Goal: Task Accomplishment & Management: Manage account settings

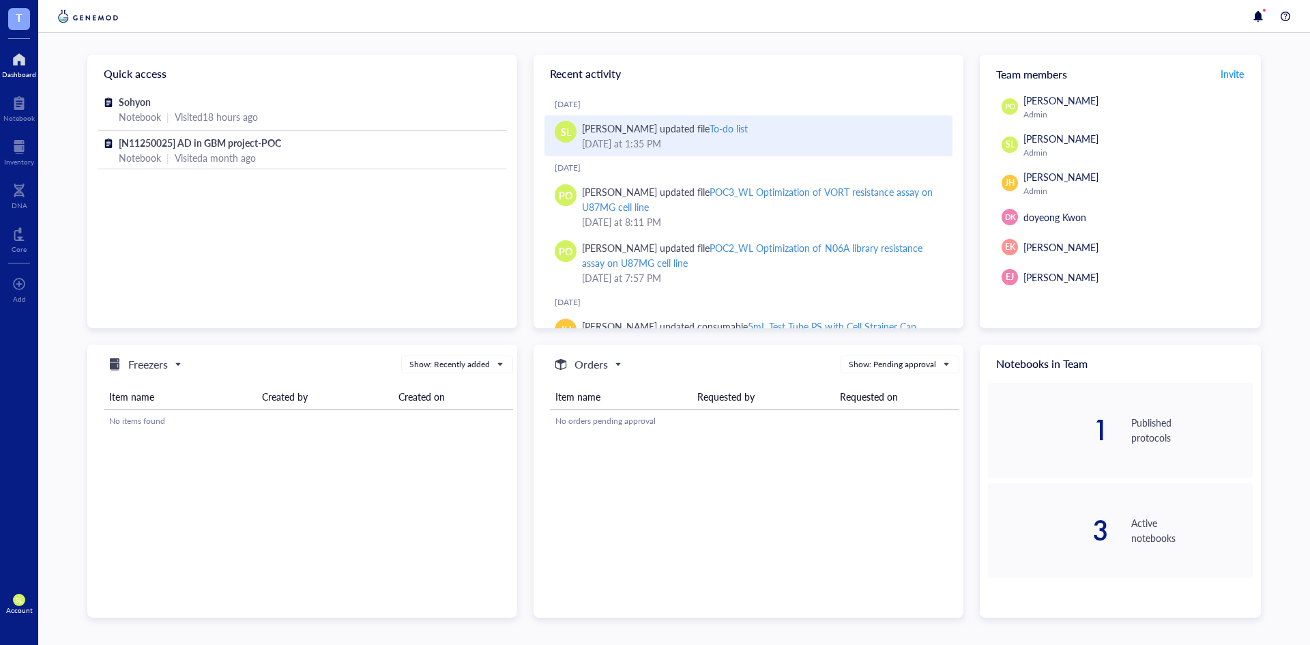
click at [714, 128] on div "To-do list" at bounding box center [728, 128] width 38 height 14
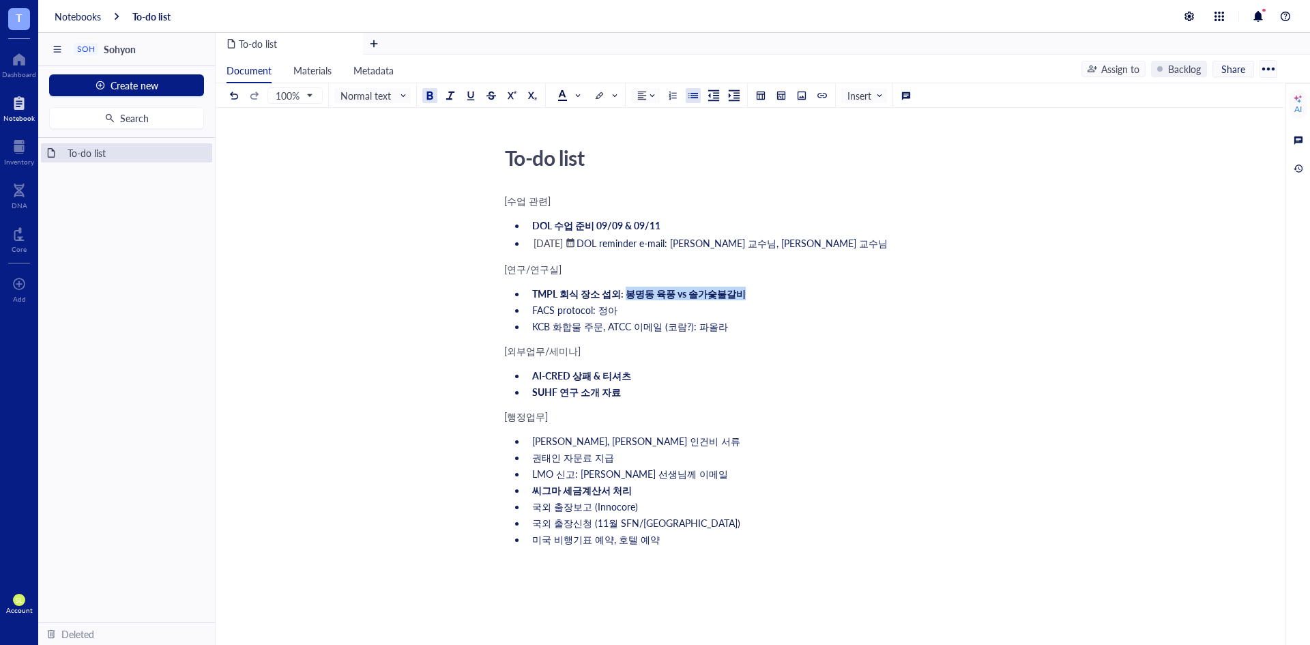
drag, startPoint x: 623, startPoint y: 297, endPoint x: 749, endPoint y: 292, distance: 125.6
click at [749, 292] on li "TMPL 회식 장소 섭외: 봉명동 육풍 vs 솔가숯불갈비" at bounding box center [758, 293] width 463 height 14
copy span "봉명동 육풍 vs 솔가숯불갈비"
